Goal: Information Seeking & Learning: Learn about a topic

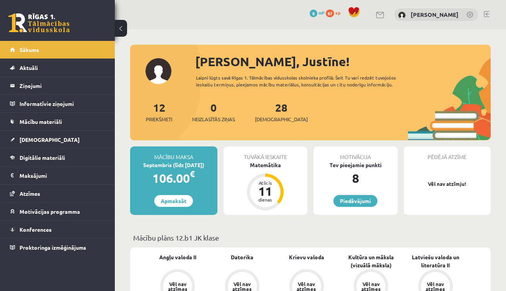
click at [267, 114] on div "28 Ieskaites" at bounding box center [281, 112] width 53 height 24
click at [268, 120] on span "[DEMOGRAPHIC_DATA]" at bounding box center [281, 120] width 53 height 8
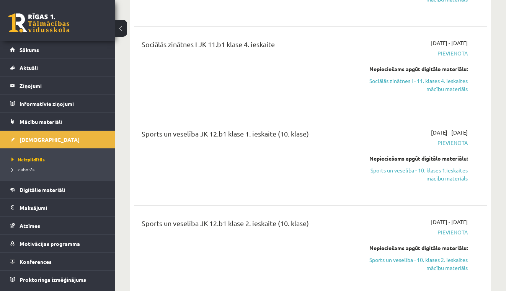
scroll to position [3619, 0]
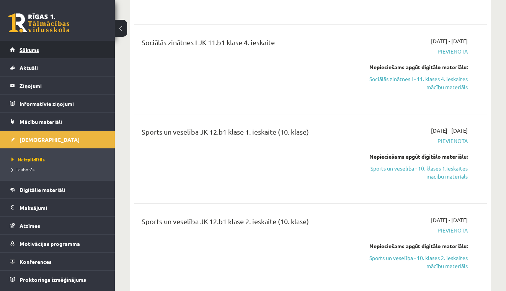
click at [52, 54] on link "Sākums" at bounding box center [57, 50] width 95 height 18
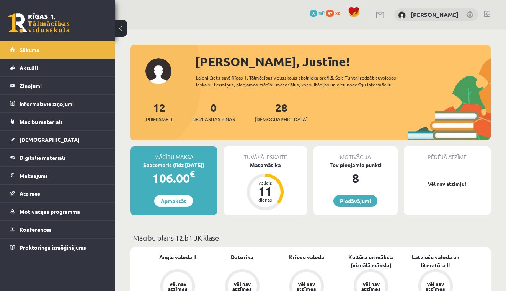
click at [209, 69] on div "Sveika, Justīne!" at bounding box center [343, 61] width 296 height 18
click at [212, 67] on div "Sveika, Justīne!" at bounding box center [343, 61] width 296 height 18
click at [360, 201] on link "Piedāvājumi" at bounding box center [355, 201] width 44 height 12
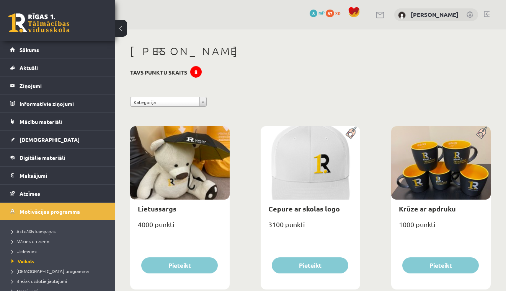
click at [187, 74] on h3 "Tavs punktu skaits 8" at bounding box center [158, 72] width 57 height 7
click at [334, 12] on span "87" at bounding box center [330, 14] width 8 height 8
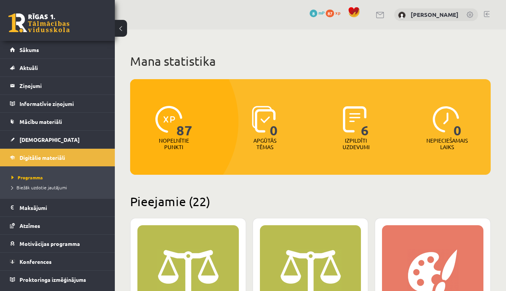
click at [181, 137] on p "Nopelnītie punkti" at bounding box center [174, 143] width 30 height 13
click at [369, 148] on p "Izpildīti uzdevumi" at bounding box center [356, 143] width 30 height 13
click at [362, 140] on p "Izpildīti uzdevumi" at bounding box center [356, 143] width 30 height 13
click at [440, 145] on p "Nepieciešamais laiks" at bounding box center [447, 143] width 41 height 13
click at [445, 127] on img at bounding box center [446, 119] width 27 height 27
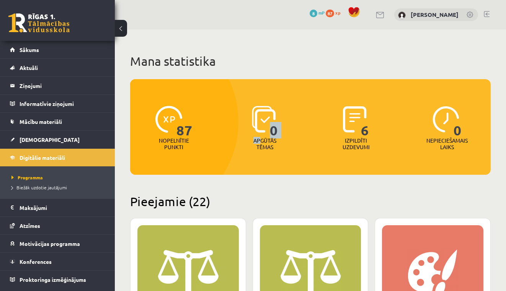
click at [260, 137] on div "0 Apgūtās tēmas" at bounding box center [264, 128] width 87 height 53
click at [265, 159] on div "87 Nopelnītie punkti 0 Apgūtās tēmas 6 Izpildīti uzdevumi 0 Nepieciešamais laiks" at bounding box center [310, 127] width 361 height 96
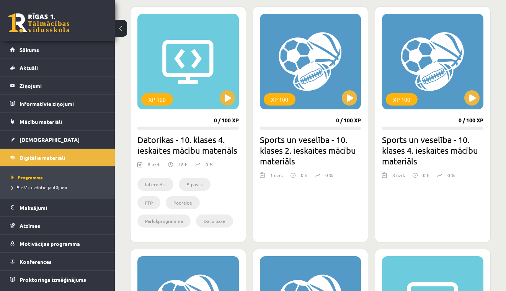
scroll to position [477, 0]
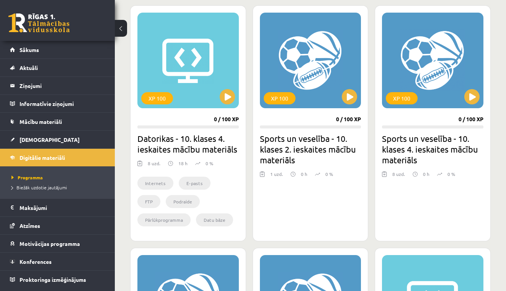
click at [313, 141] on h2 "Sports un veselība - 10. klases 2. ieskaites mācību materiāls" at bounding box center [310, 149] width 101 height 32
click at [306, 98] on div "XP 100" at bounding box center [310, 61] width 101 height 96
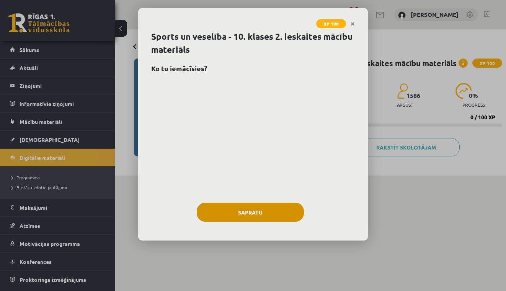
click at [272, 214] on button "Sapratu" at bounding box center [250, 212] width 107 height 19
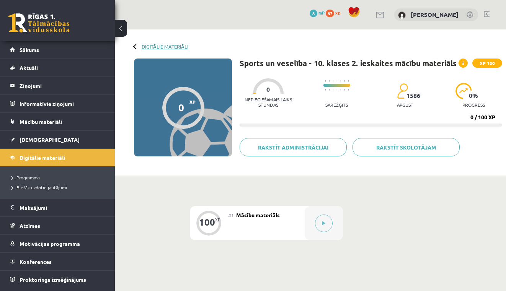
click at [142, 46] on link "Digitālie materiāli" at bounding box center [165, 47] width 47 height 6
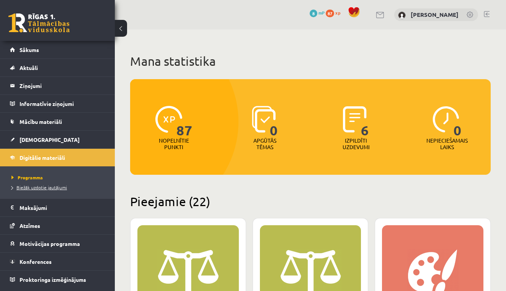
click at [40, 190] on link "Biežāk uzdotie jautājumi" at bounding box center [59, 187] width 96 height 7
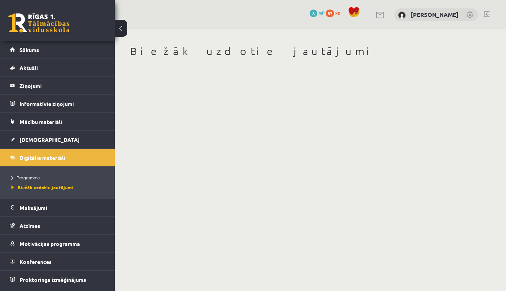
click at [407, 107] on body "0 Dāvanas 8 mP 87 xp Justīne Everte Sākums Aktuāli Kā mācīties eSKOLĀ Kontakti …" at bounding box center [253, 145] width 506 height 291
